Goal: Task Accomplishment & Management: Complete application form

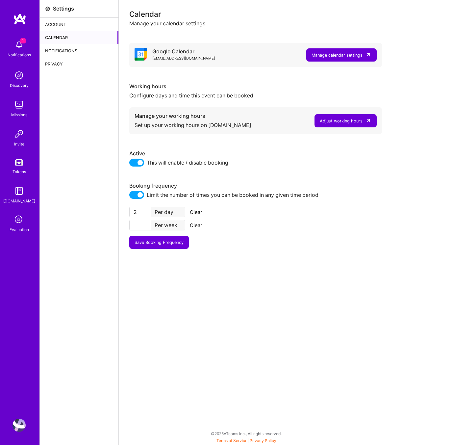
click at [23, 195] on img at bounding box center [18, 190] width 13 height 13
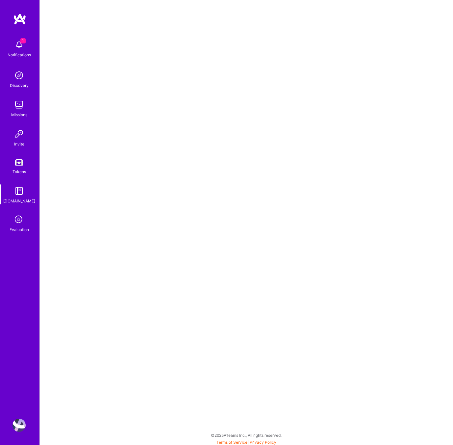
click at [21, 212] on div "1 Notifications Discovery Missions Invite Tokens A.Guide Evaluation" at bounding box center [19, 135] width 39 height 196
click at [21, 218] on icon at bounding box center [19, 219] width 12 height 12
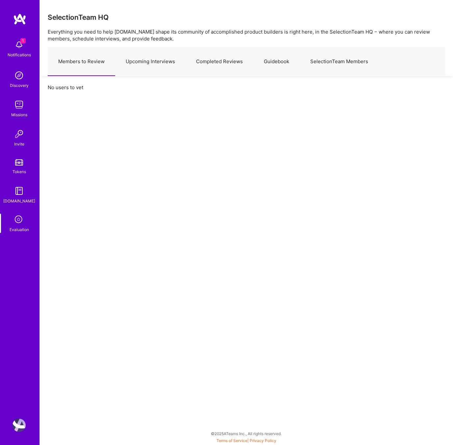
click at [157, 60] on link "Upcoming Interviews" at bounding box center [150, 61] width 70 height 29
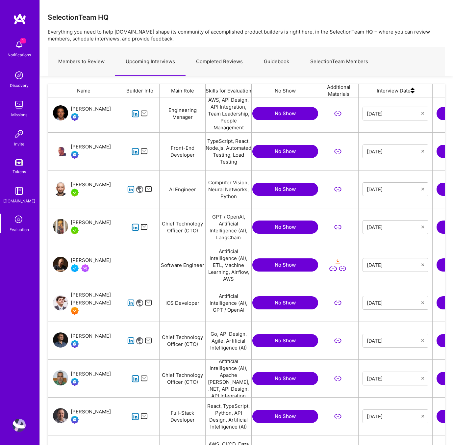
scroll to position [70, 0]
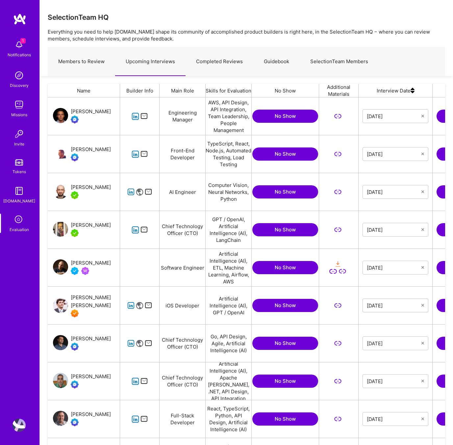
scroll to position [3, 0]
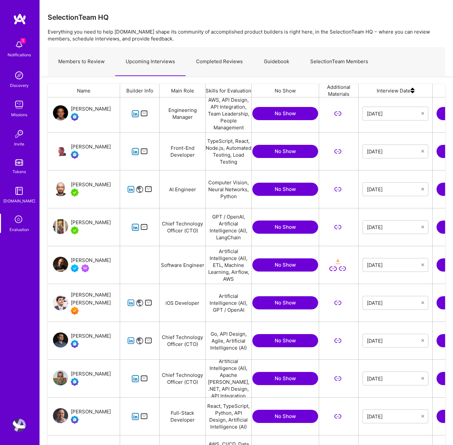
click at [216, 58] on link "Completed Reviews" at bounding box center [219, 61] width 68 height 29
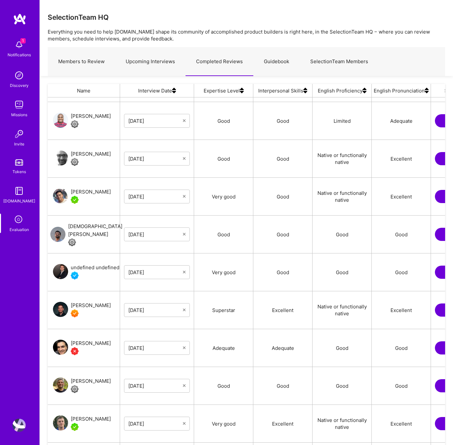
scroll to position [556, 0]
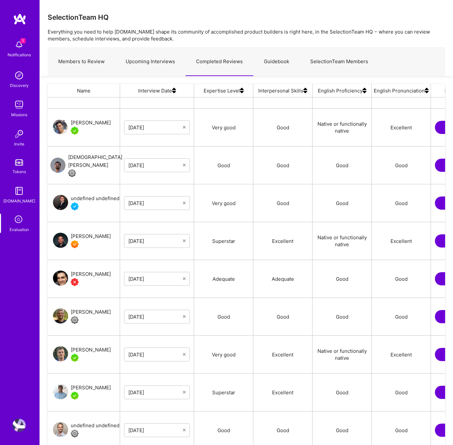
click at [158, 57] on link "Upcoming Interviews" at bounding box center [150, 61] width 70 height 29
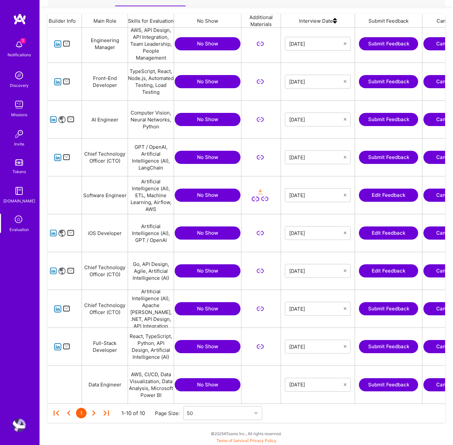
scroll to position [0, 80]
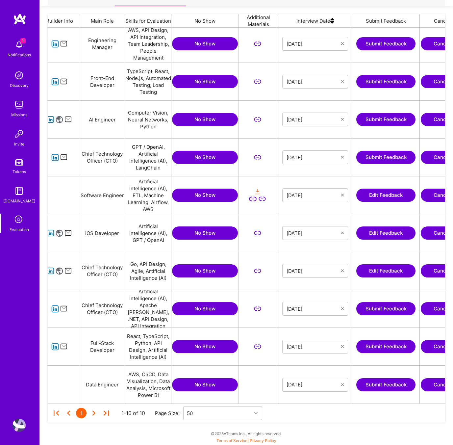
click at [378, 196] on button "Edit Feedback" at bounding box center [385, 194] width 59 height 13
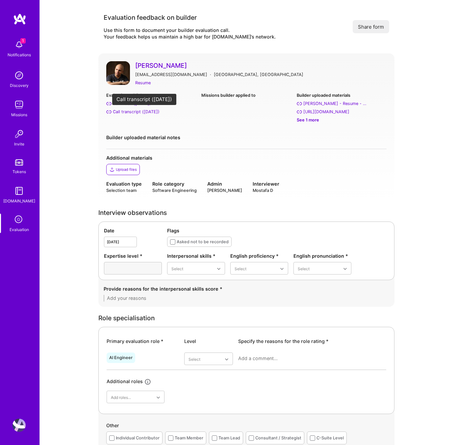
click at [131, 110] on div "Call transcript (Aug 19, 2025)" at bounding box center [136, 111] width 47 height 7
click at [231, 125] on div "Evaluation call links Call video (Aug 19, 2025) Call transcript (Aug 19, 2025) …" at bounding box center [246, 110] width 280 height 37
click at [147, 83] on div "Resume" at bounding box center [142, 82] width 15 height 7
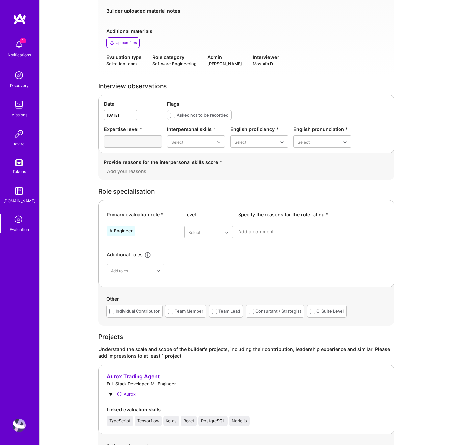
scroll to position [149, 0]
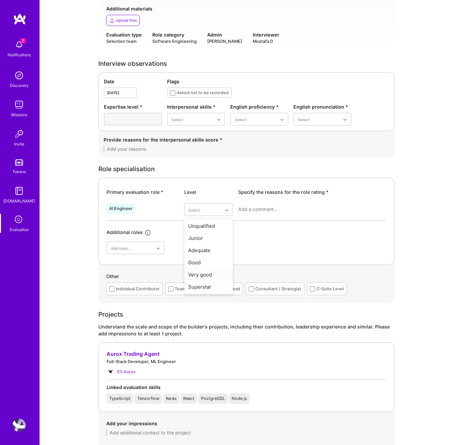
click at [214, 272] on div "Very good" at bounding box center [208, 274] width 49 height 12
click at [199, 185] on div "Excellent" at bounding box center [196, 184] width 58 height 12
click at [245, 159] on div "Good" at bounding box center [259, 160] width 58 height 12
click at [308, 156] on div "Good" at bounding box center [322, 160] width 58 height 12
click at [126, 146] on textarea at bounding box center [246, 149] width 285 height 7
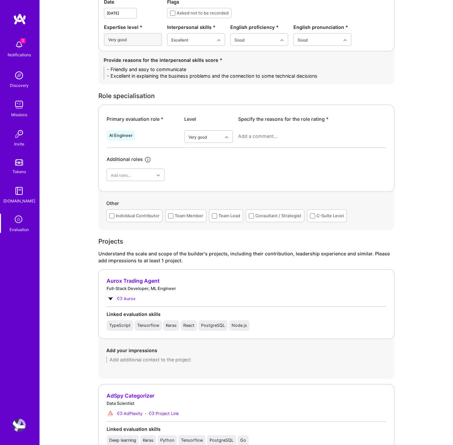
scroll to position [235, 0]
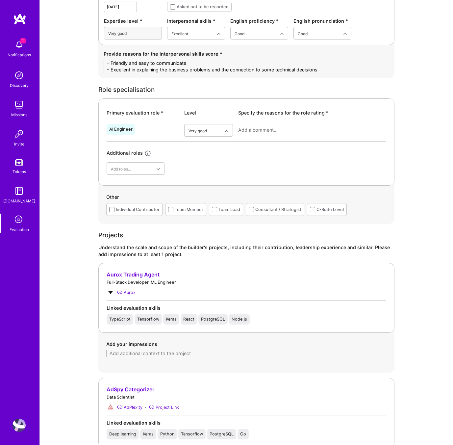
type textarea "- Friendly and easy to communicate - Excellent in explaining the business probl…"
click at [263, 130] on textarea at bounding box center [312, 130] width 148 height 7
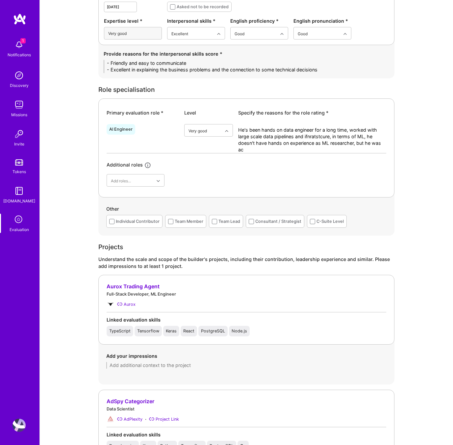
scroll to position [0, 0]
click at [354, 141] on textarea "He's been hands on data engineer for a long time, worked with large scale data …" at bounding box center [312, 140] width 148 height 26
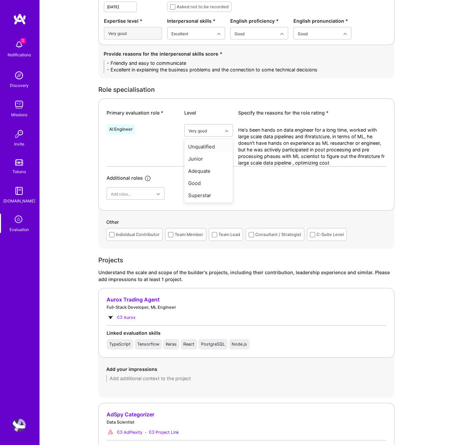
click at [343, 161] on textarea "He's been hands on data engineer for a long time, worked with large scale data …" at bounding box center [312, 146] width 148 height 39
click at [350, 105] on div "Primary evaluation role * Level Specify the reasons for the role rating * AI En…" at bounding box center [246, 154] width 296 height 112
click at [204, 183] on div "Good" at bounding box center [208, 183] width 49 height 12
click at [343, 162] on textarea "He's been hands on data engineer for a long time, worked with large scale data …" at bounding box center [312, 146] width 148 height 39
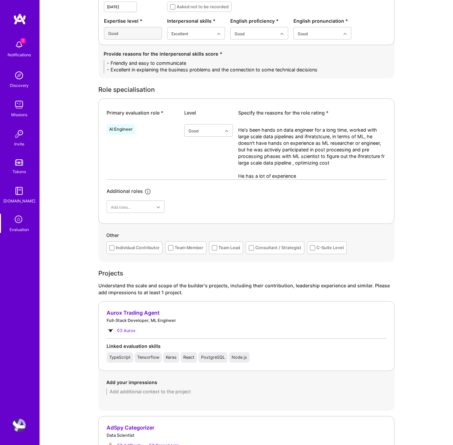
click at [311, 172] on textarea "He's been hands on data engineer for a long time, worked with large scale data …" at bounding box center [312, 153] width 148 height 53
drag, startPoint x: 283, startPoint y: 173, endPoint x: 212, endPoint y: 172, distance: 70.7
click at [212, 172] on div "AI Engineer option Good, selected. Select is focused ,type to refine list, pres…" at bounding box center [247, 150] width 280 height 58
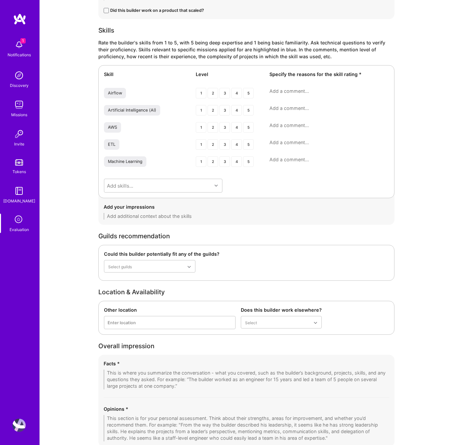
scroll to position [969, 0]
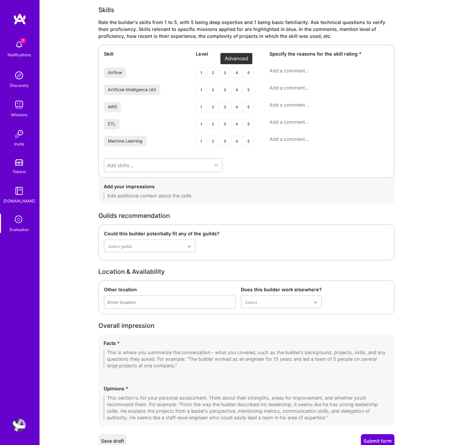
type textarea "He's been hands on data engineer for a long time, worked with large scale data …"
click at [238, 73] on div "4" at bounding box center [236, 72] width 11 height 11
click at [228, 92] on div "3" at bounding box center [224, 90] width 11 height 11
click at [235, 108] on div "4" at bounding box center [236, 107] width 11 height 11
click at [239, 125] on div "4" at bounding box center [236, 124] width 11 height 11
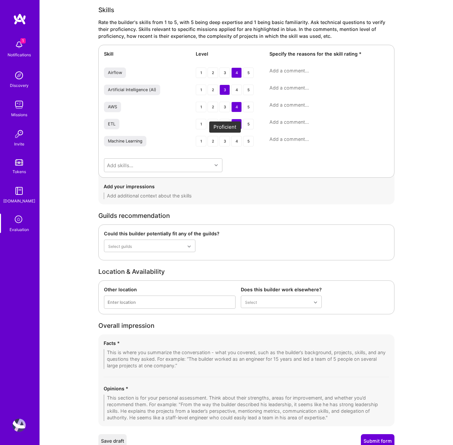
click at [224, 140] on div "3" at bounding box center [224, 141] width 11 height 11
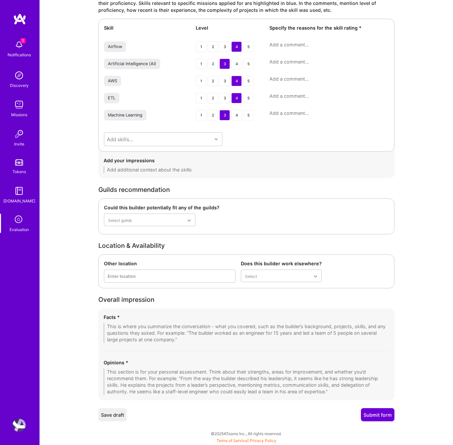
click at [216, 377] on textarea at bounding box center [246, 381] width 285 height 26
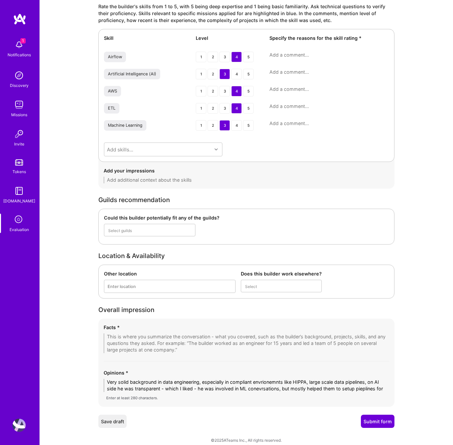
scroll to position [0, 0]
type textarea "Very solid background in data engineering, especially in compliant envrionemnts…"
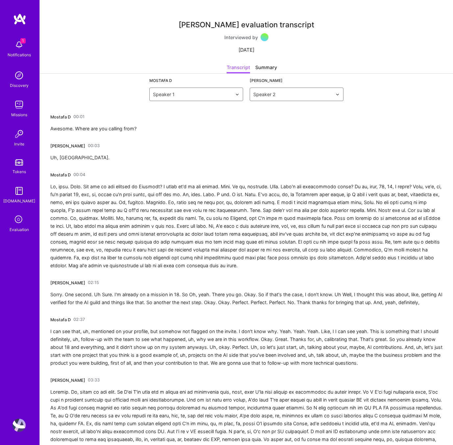
click at [70, 123] on div "Mostafa D 00:01 Awesome. Where are you calling from?" at bounding box center [93, 121] width 86 height 21
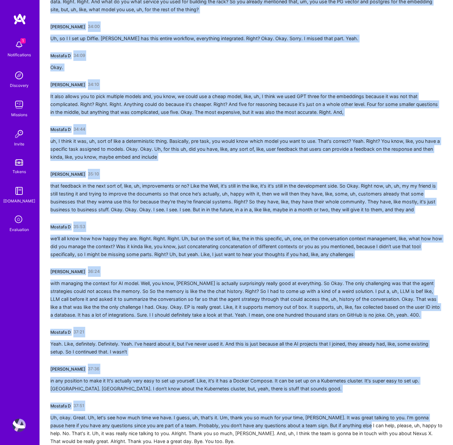
scroll to position [2897, 0]
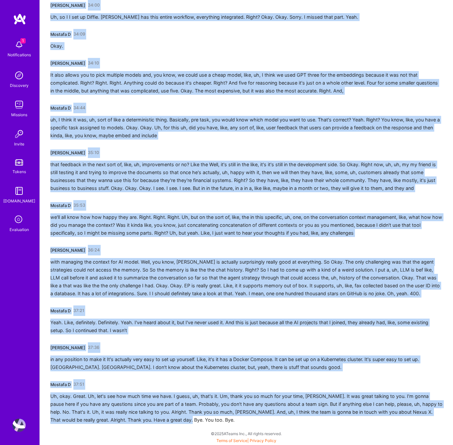
drag, startPoint x: 51, startPoint y: 115, endPoint x: 347, endPoint y: 429, distance: 431.3
copy div "Mostafa D 00:01 Awesome. Where are you calling from? Ali Taheri Moghaddar 00:03…"
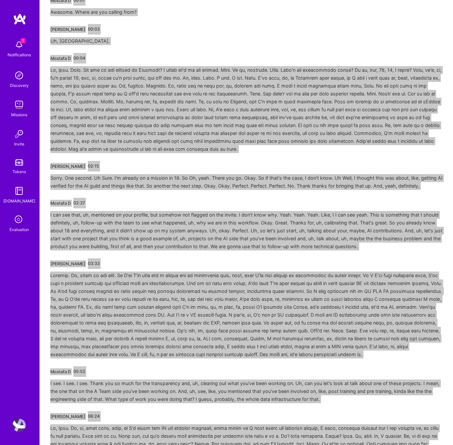
scroll to position [0, 0]
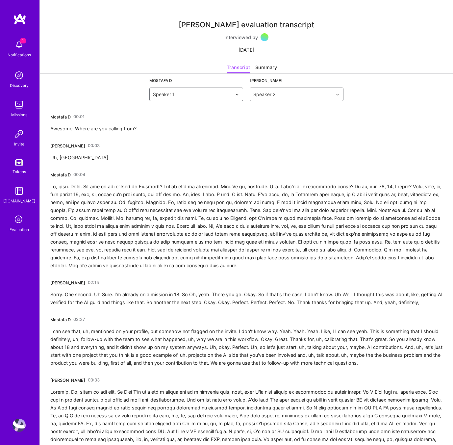
click at [245, 24] on div "Ali Taheri Moghaddar evaluation transcript" at bounding box center [246, 24] width 135 height 7
drag, startPoint x: 248, startPoint y: 23, endPoint x: 166, endPoint y: 24, distance: 81.9
copy div "[PERSON_NAME]"
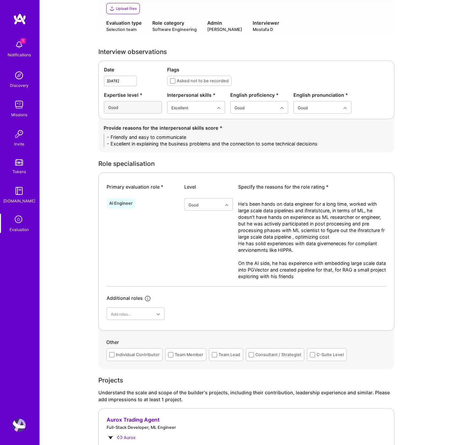
scroll to position [200, 0]
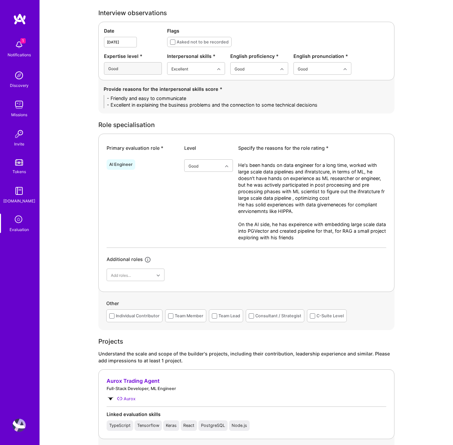
type textarea "Very solid background in data engineering, especially in compliant envrionemnts…"
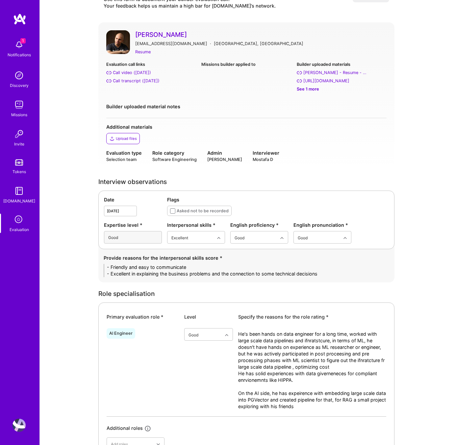
scroll to position [0, 0]
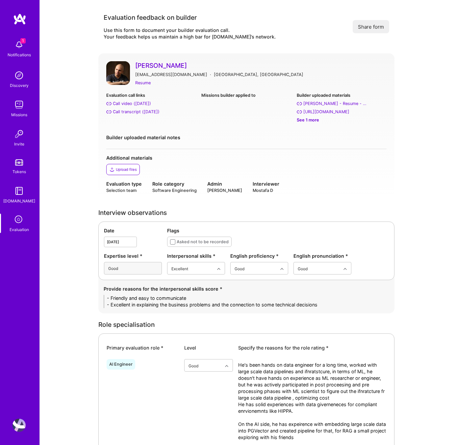
click at [131, 171] on div "Upload files" at bounding box center [126, 169] width 21 height 5
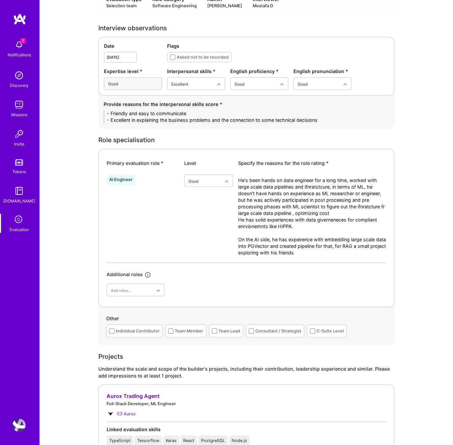
scroll to position [185, 0]
click at [307, 252] on textarea "He's been hands on data engineer for a long time, worked with large scale data …" at bounding box center [312, 219] width 148 height 85
paste textarea "has strong hands-on experience as a data engineer, working extensively with lar…"
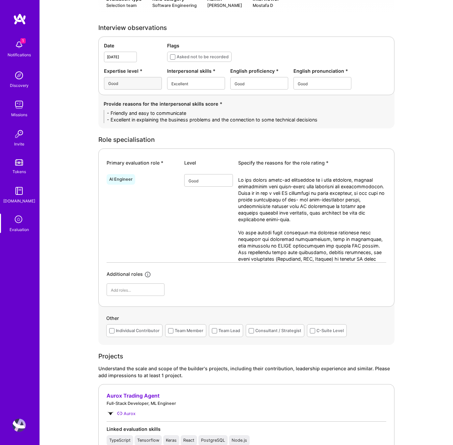
scroll to position [0, 0]
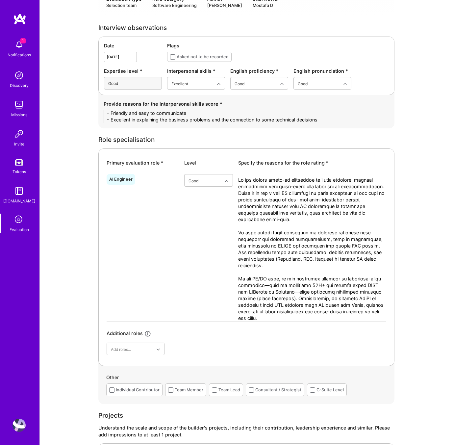
type textarea "He has strong hands-on experience as a data engineer, working extensively with …"
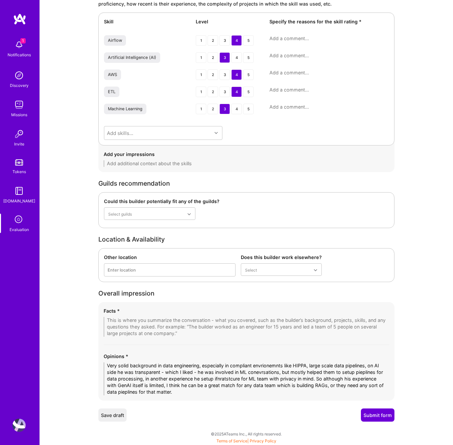
scroll to position [1061, 0]
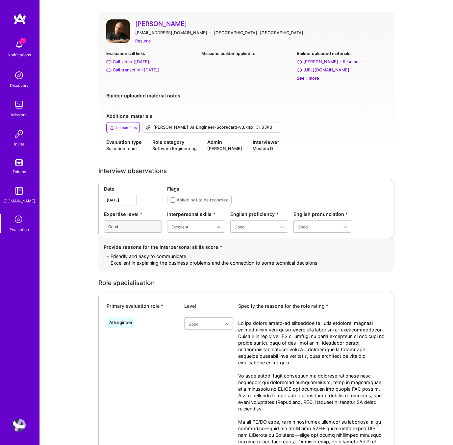
scroll to position [60, 0]
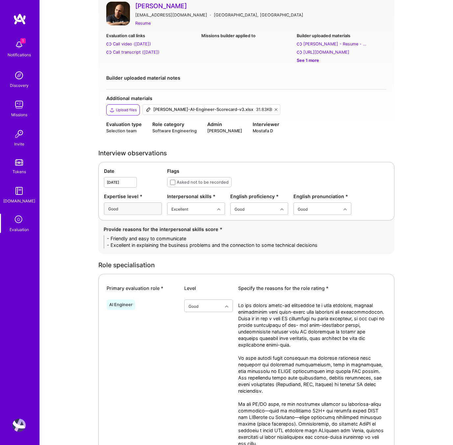
drag, startPoint x: 192, startPoint y: 238, endPoint x: 96, endPoint y: 237, distance: 96.0
paste textarea "Friendly and approachable communicator"
drag, startPoint x: 324, startPoint y: 244, endPoint x: 109, endPoint y: 242, distance: 214.4
click at [109, 242] on textarea "- Friendly and approachable communicator - Excellent in explaining the business…" at bounding box center [246, 241] width 285 height 13
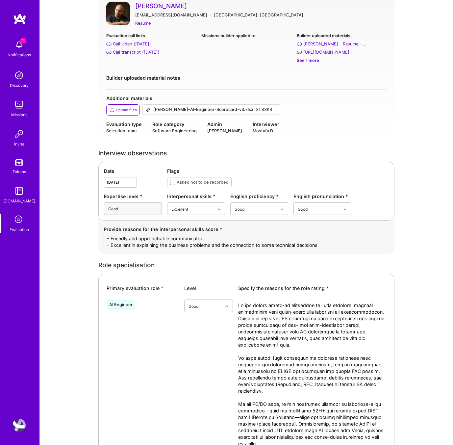
paste textarea "Strong at connecting business and technology"
click at [109, 246] on textarea "- Friendly and approachable communicator -Strong at connecting business and tec…" at bounding box center [246, 241] width 285 height 13
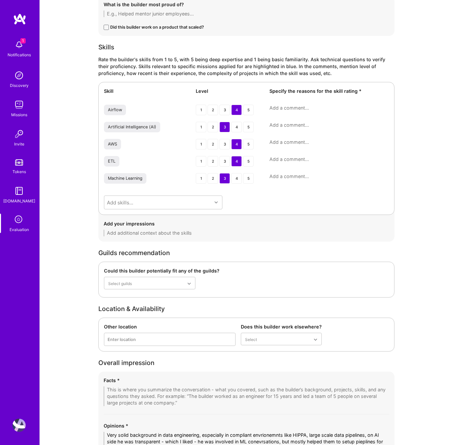
scroll to position [1061, 0]
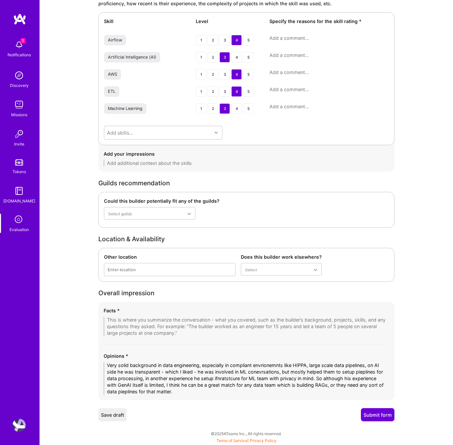
type textarea "- Friendly and approachable communicator - Strong at connecting business and te…"
drag, startPoint x: 176, startPoint y: 390, endPoint x: 89, endPoint y: 357, distance: 92.6
paste textarea "ironments like HIPAA and large-scale data pipelines. On the AI side, he was tra…"
click at [326, 385] on textarea "Very solid background in data engineering, especially in compliant environments…" at bounding box center [246, 378] width 285 height 33
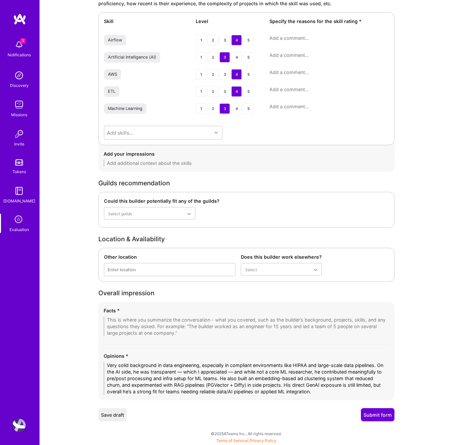
type textarea "Very solid background in data engineering, especially in compliant environments…"
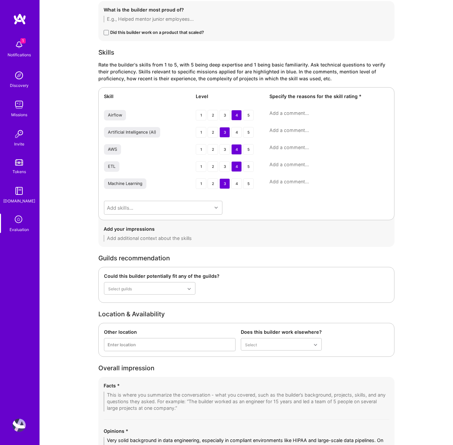
scroll to position [953, 0]
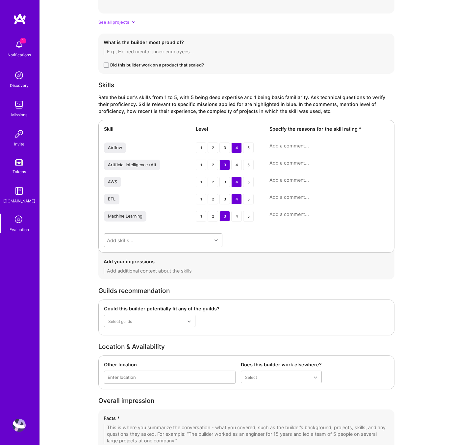
click at [281, 146] on textarea at bounding box center [328, 145] width 119 height 7
paste textarea "He set up Airflow pipelines for secure environments with strong architecture co…"
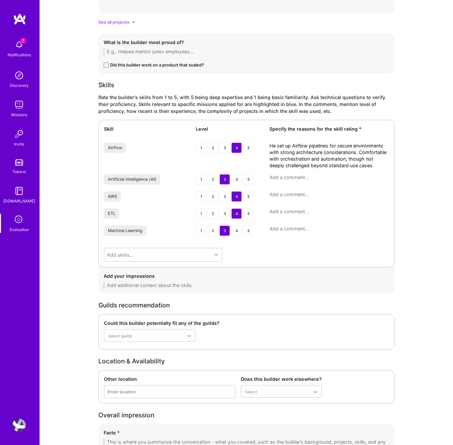
type textarea "He set up Airflow pipelines for secure environments with strong architecture co…"
click at [285, 172] on div "Skill Level Specify the reasons for the skill rating * Airflow 1 2 3 4 5 He set…" at bounding box center [246, 193] width 296 height 147
click at [284, 176] on textarea at bounding box center [328, 177] width 119 height 7
paste textarea "Hands-on exposure mostly around embeddings, RAG, and pre/post ML data pipelines…"
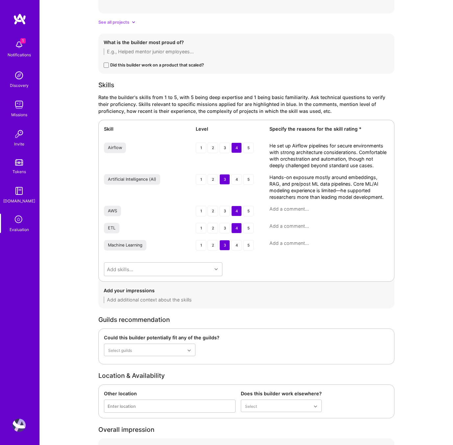
type textarea "Hands-on exposure mostly around embeddings, RAG, and pre/post ML data pipelines…"
click at [293, 211] on textarea at bounding box center [328, 209] width 119 height 7
paste textarea "Extensive experience managing infra, VPC isolation, HIPAA-compliant environment…"
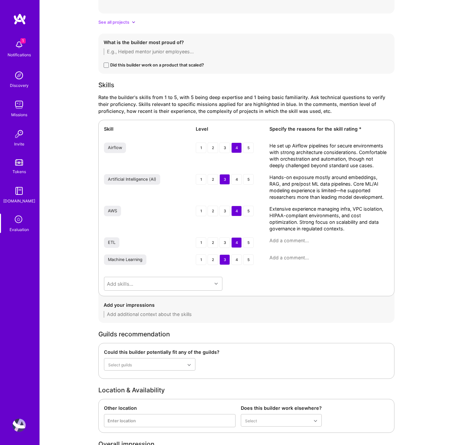
type textarea "Extensive experience managing infra, VPC isolation, HIPAA-compliant environment…"
click at [292, 240] on textarea at bounding box center [328, 240] width 119 height 7
paste textarea "Solid track record in preprocessing, post-processing, and data preparation for …"
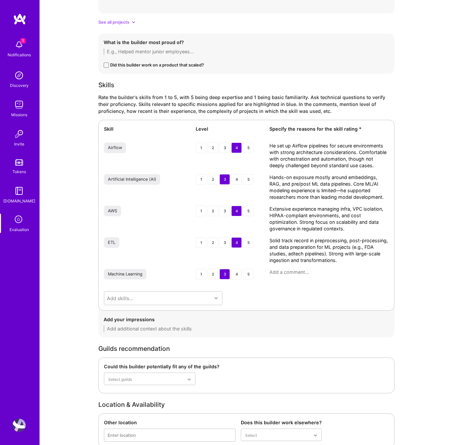
type textarea "Solid track record in preprocessing, post-processing, and data preparation for …"
click at [298, 270] on textarea at bounding box center [328, 272] width 119 height 7
paste textarea "Not a hands-on ML researcher but has contributed to applied ML projects via emb…"
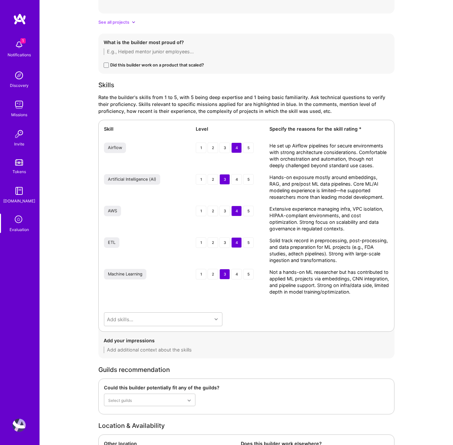
type textarea "Not a hands-on ML researcher but has contributed to applied ML projects via emb…"
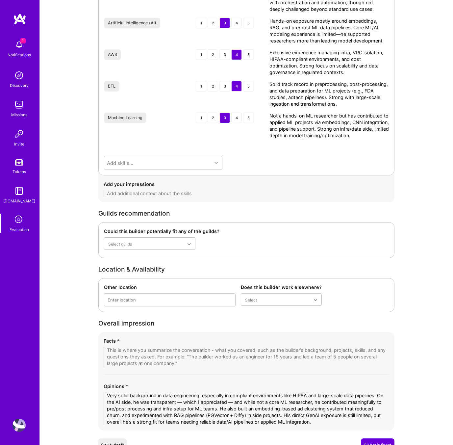
scroll to position [1140, 0]
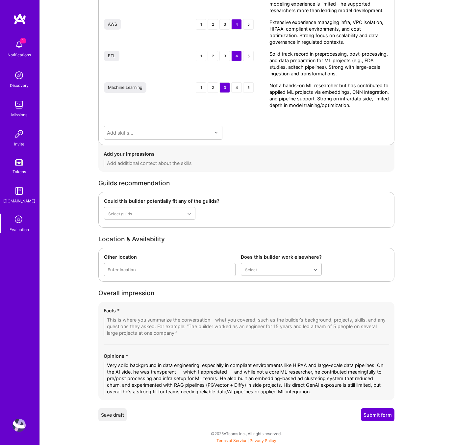
click at [142, 322] on textarea at bounding box center [246, 326] width 285 height 20
paste textarea "1 – Strong Data Engineering & Compliance Expertise 20+ years in software engine…"
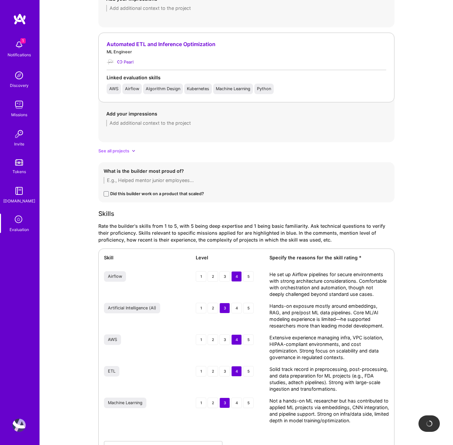
scroll to position [1245, 0]
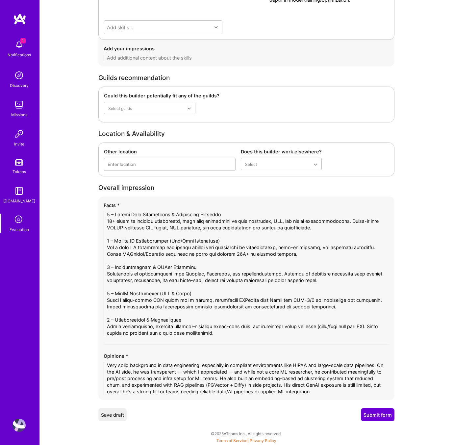
type textarea "1 – Strong Data Engineering & Compliance Expertise 20+ years in software engine…"
click at [380, 412] on button "Submit form" at bounding box center [378, 414] width 34 height 13
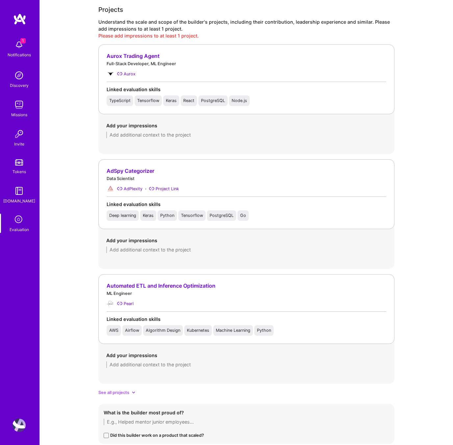
scroll to position [635, 0]
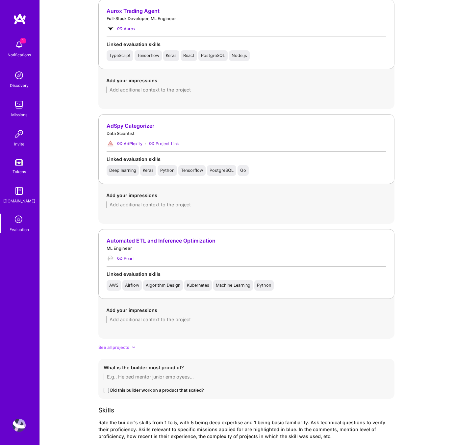
click at [120, 203] on textarea at bounding box center [246, 204] width 280 height 7
paste textarea "Worked on ad categorization at scale using embeddings (CLIP + cosine similarity…"
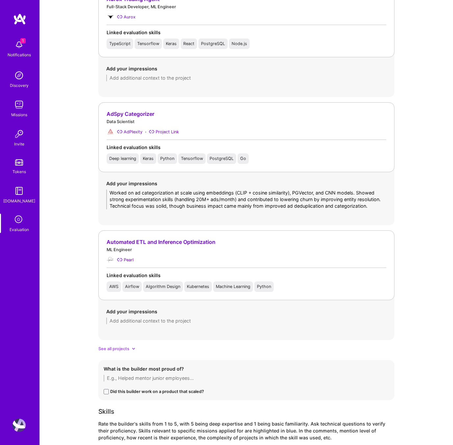
scroll to position [1265, 0]
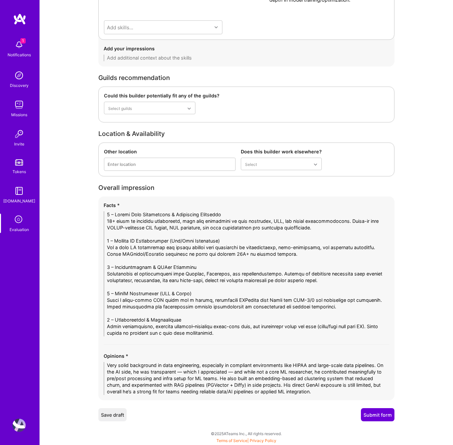
type textarea "Worked on ad categorization at scale using embeddings (CLIP + cosine similarity…"
click at [375, 413] on button "Submit form" at bounding box center [378, 414] width 34 height 13
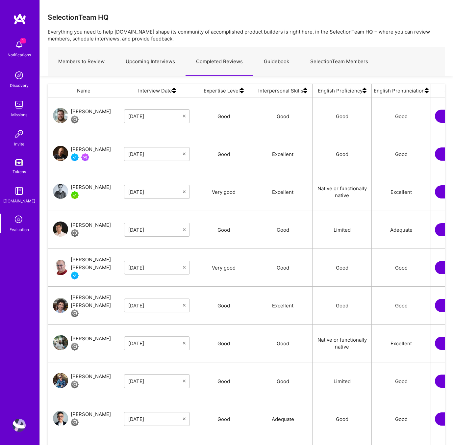
scroll to position [376, 397]
click at [83, 141] on div "Ali Taheri Moghaddar" at bounding box center [84, 153] width 72 height 37
click at [83, 145] on div "Ali Taheri Moghaddar" at bounding box center [91, 149] width 40 height 8
click at [86, 148] on div "Ali Taheri Moghaddar" at bounding box center [91, 149] width 40 height 8
click at [137, 63] on link "Upcoming Interviews" at bounding box center [150, 61] width 70 height 29
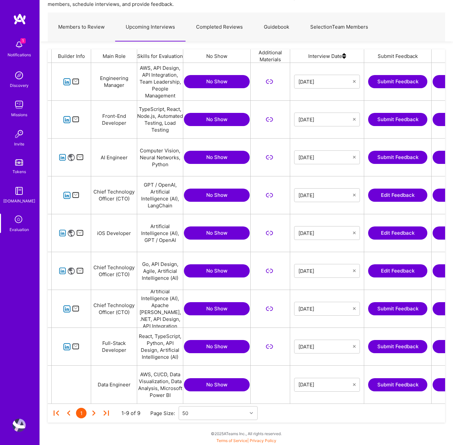
scroll to position [0, 72]
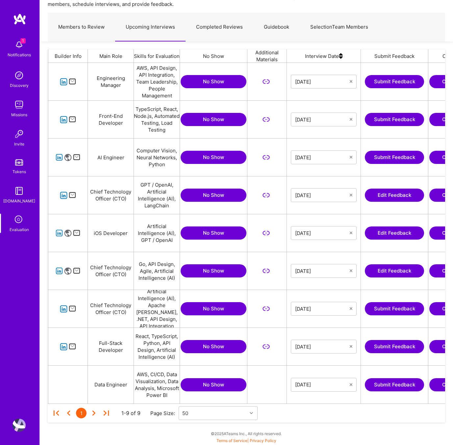
click at [396, 346] on button "Submit Feedback" at bounding box center [394, 346] width 59 height 13
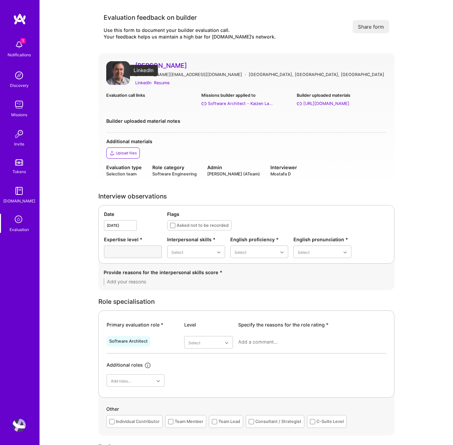
click at [139, 82] on div "LinkedIn" at bounding box center [143, 82] width 16 height 7
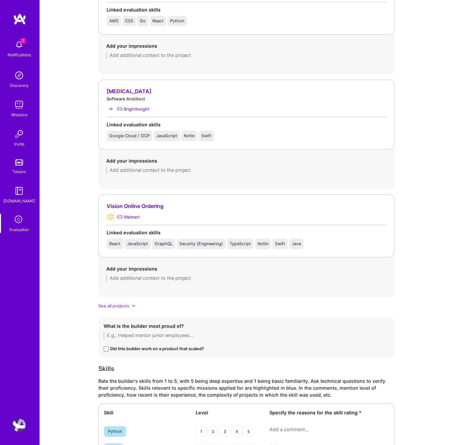
scroll to position [664, 0]
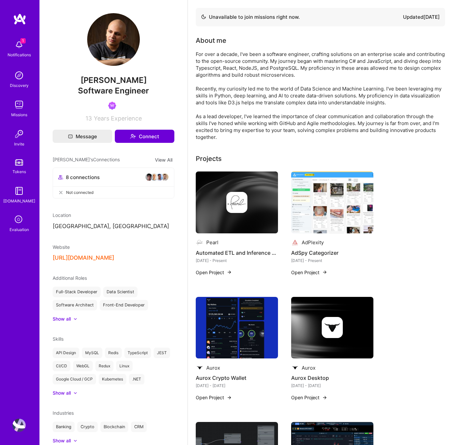
drag, startPoint x: 155, startPoint y: 80, endPoint x: 75, endPoint y: 83, distance: 79.9
click at [75, 83] on span "[PERSON_NAME]" at bounding box center [114, 80] width 122 height 10
copy span "[PERSON_NAME]"
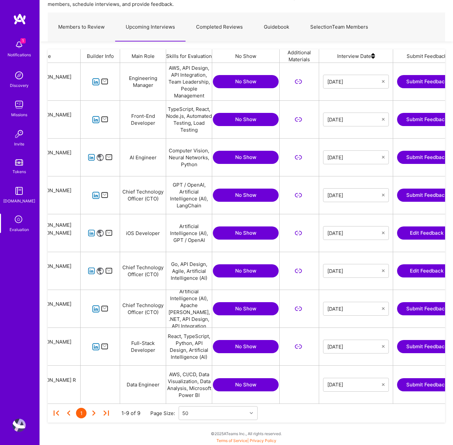
scroll to position [0, 46]
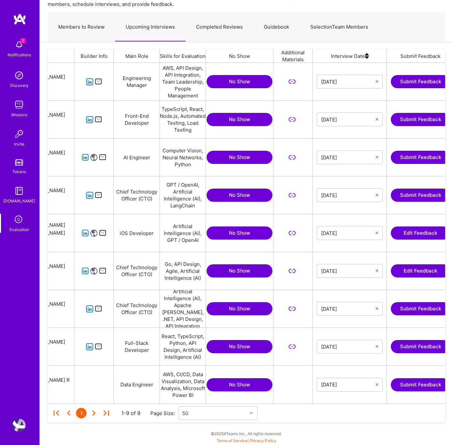
click at [405, 194] on button "Submit Feedback" at bounding box center [420, 194] width 59 height 13
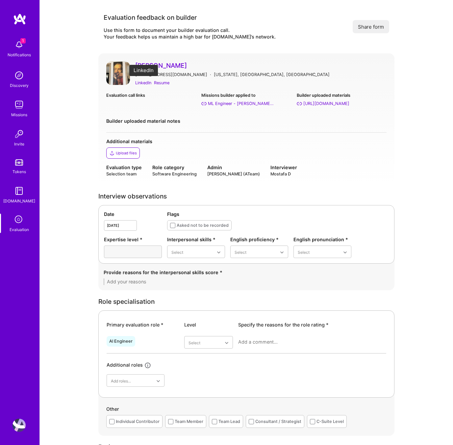
click at [141, 82] on div "LinkedIn" at bounding box center [143, 82] width 16 height 7
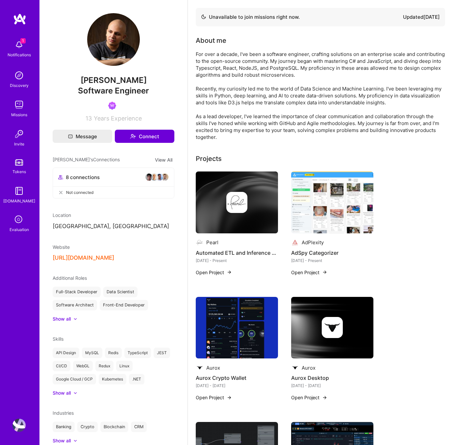
drag, startPoint x: 153, startPoint y: 80, endPoint x: 64, endPoint y: 80, distance: 89.1
click at [64, 80] on span "[PERSON_NAME]" at bounding box center [114, 80] width 122 height 10
copy span "[PERSON_NAME]"
